Goal: Task Accomplishment & Management: Complete application form

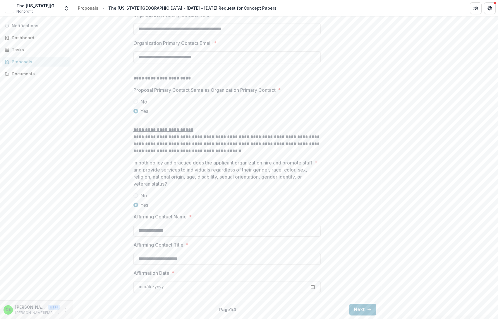
scroll to position [712, 0]
click at [357, 308] on button "Next" at bounding box center [362, 309] width 27 height 12
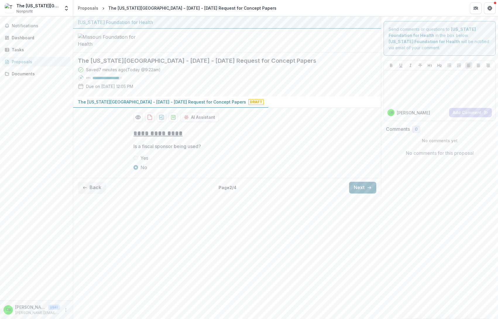
scroll to position [0, 0]
click at [363, 193] on button "Next" at bounding box center [362, 188] width 27 height 12
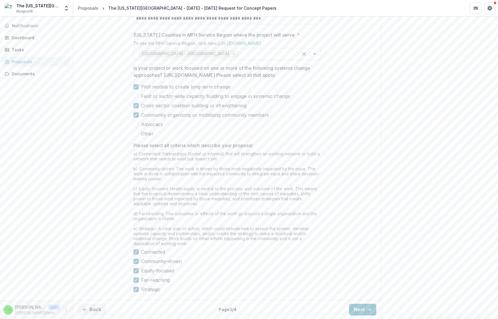
scroll to position [404, 0]
click at [361, 308] on button "Next" at bounding box center [362, 309] width 27 height 12
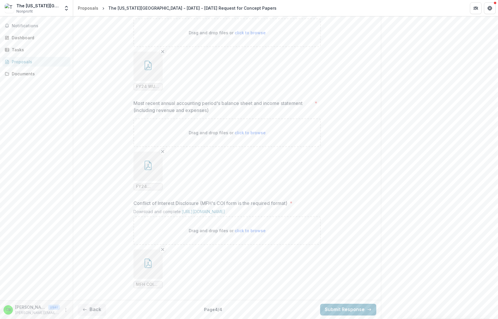
scroll to position [524, 0]
click at [83, 309] on icon "button" at bounding box center [85, 309] width 5 height 5
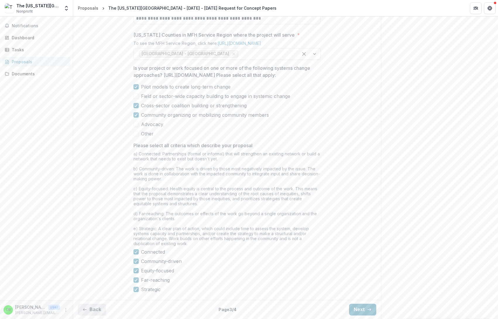
click at [83, 309] on icon "button" at bounding box center [85, 309] width 5 height 5
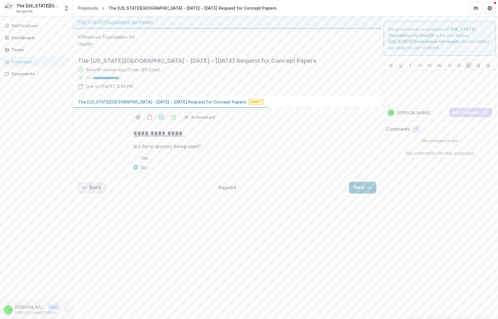
scroll to position [0, 0]
click at [83, 309] on div "**********" at bounding box center [285, 167] width 425 height 302
click at [84, 193] on button "Back" at bounding box center [92, 188] width 28 height 12
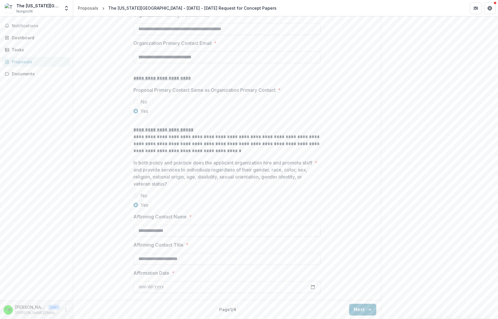
scroll to position [712, 0]
click at [358, 310] on button "Next" at bounding box center [362, 309] width 27 height 12
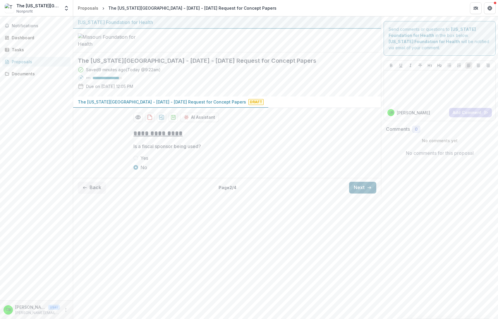
click at [358, 193] on button "Next" at bounding box center [362, 188] width 27 height 12
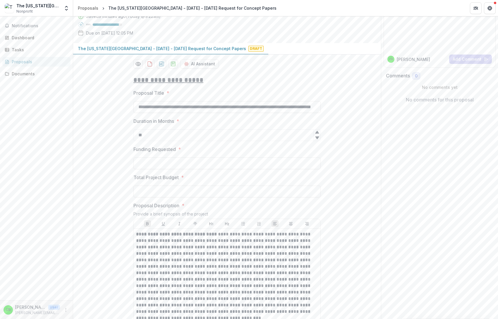
scroll to position [56, 0]
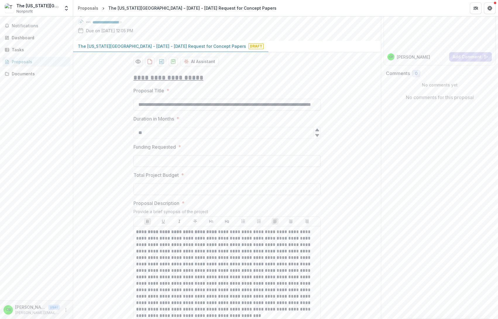
click at [236, 167] on input "Funding Requested *" at bounding box center [227, 161] width 187 height 12
type input "********"
click at [182, 195] on input "Total Project Budget *" at bounding box center [227, 189] width 187 height 12
type input "********"
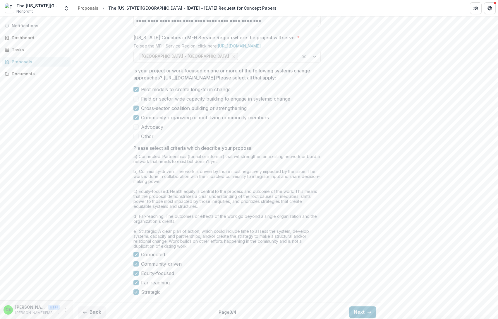
scroll to position [404, 0]
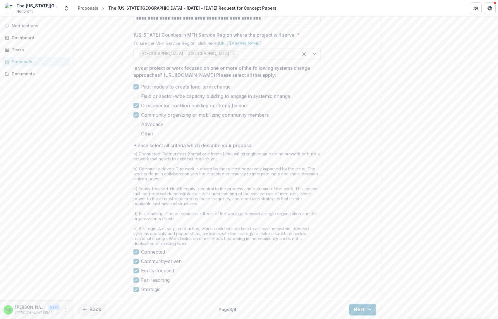
click at [360, 308] on button "Next" at bounding box center [362, 309] width 27 height 12
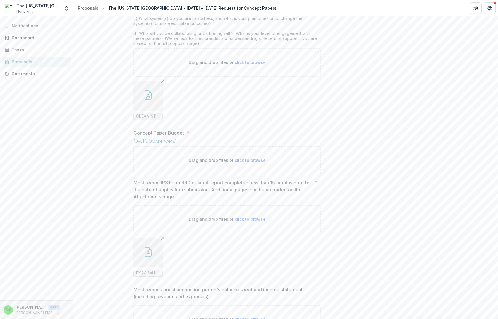
scroll to position [244, 0]
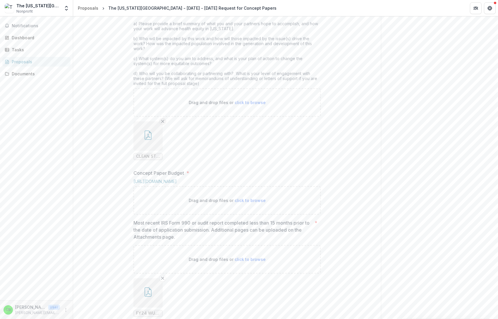
click at [162, 122] on line "Remove File" at bounding box center [163, 121] width 3 height 3
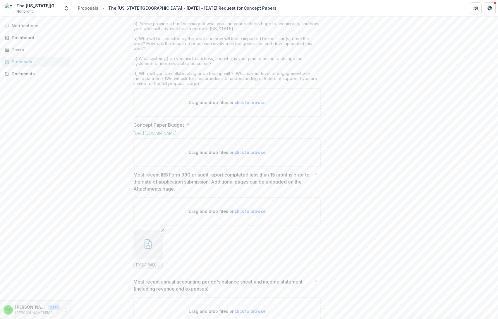
click at [254, 105] on span "click to browse" at bounding box center [250, 102] width 31 height 5
type input "**********"
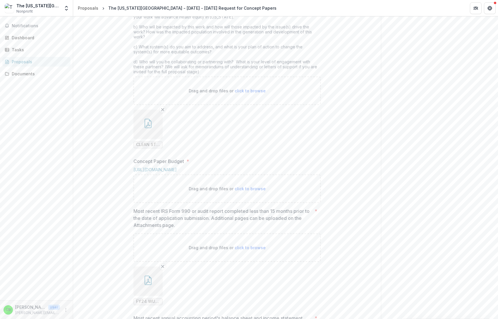
scroll to position [273, 0]
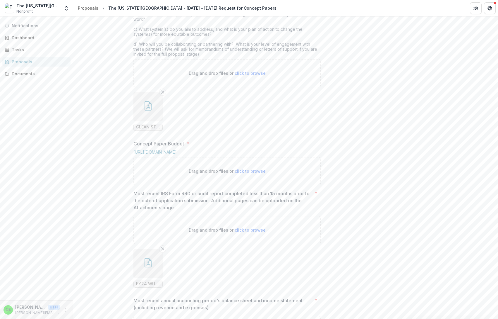
click at [177, 154] on link "[URL][DOMAIN_NAME]" at bounding box center [155, 151] width 43 height 5
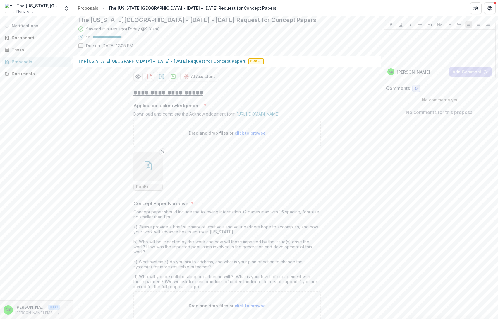
scroll to position [0, 0]
